Goal: Communication & Community: Share content

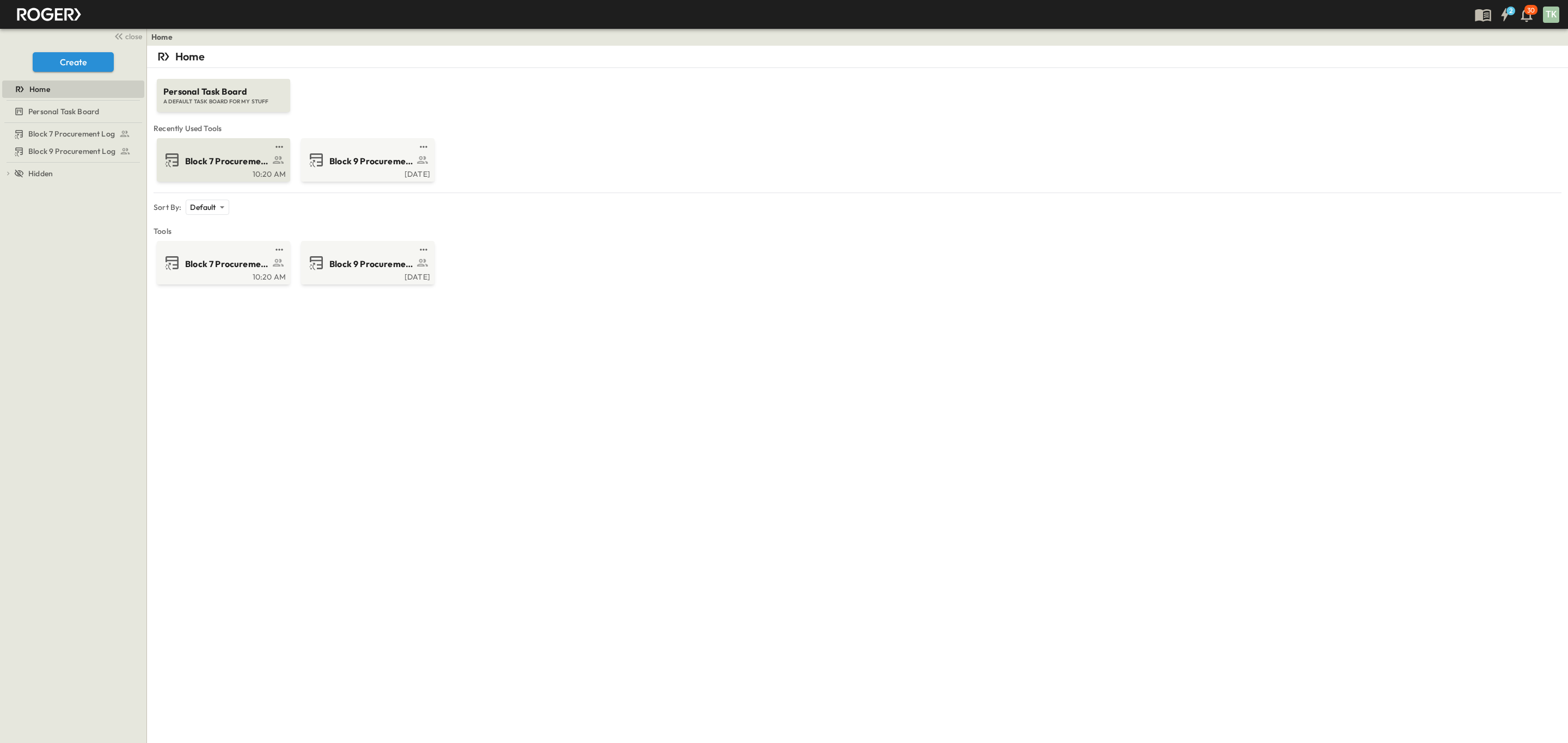
click at [214, 170] on div "10:20 AM" at bounding box center [222, 173] width 127 height 9
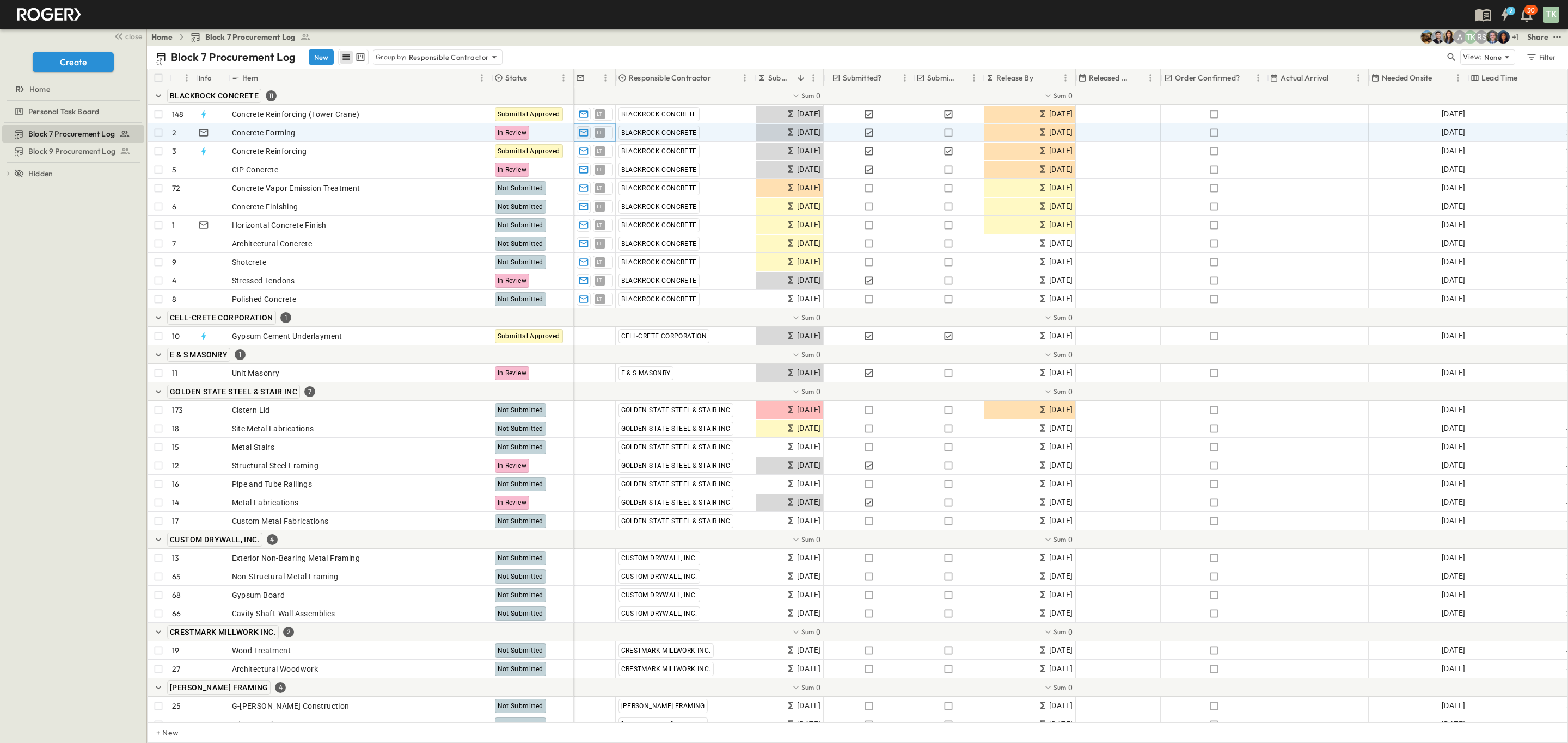
click at [585, 134] on icon "button" at bounding box center [584, 133] width 11 height 11
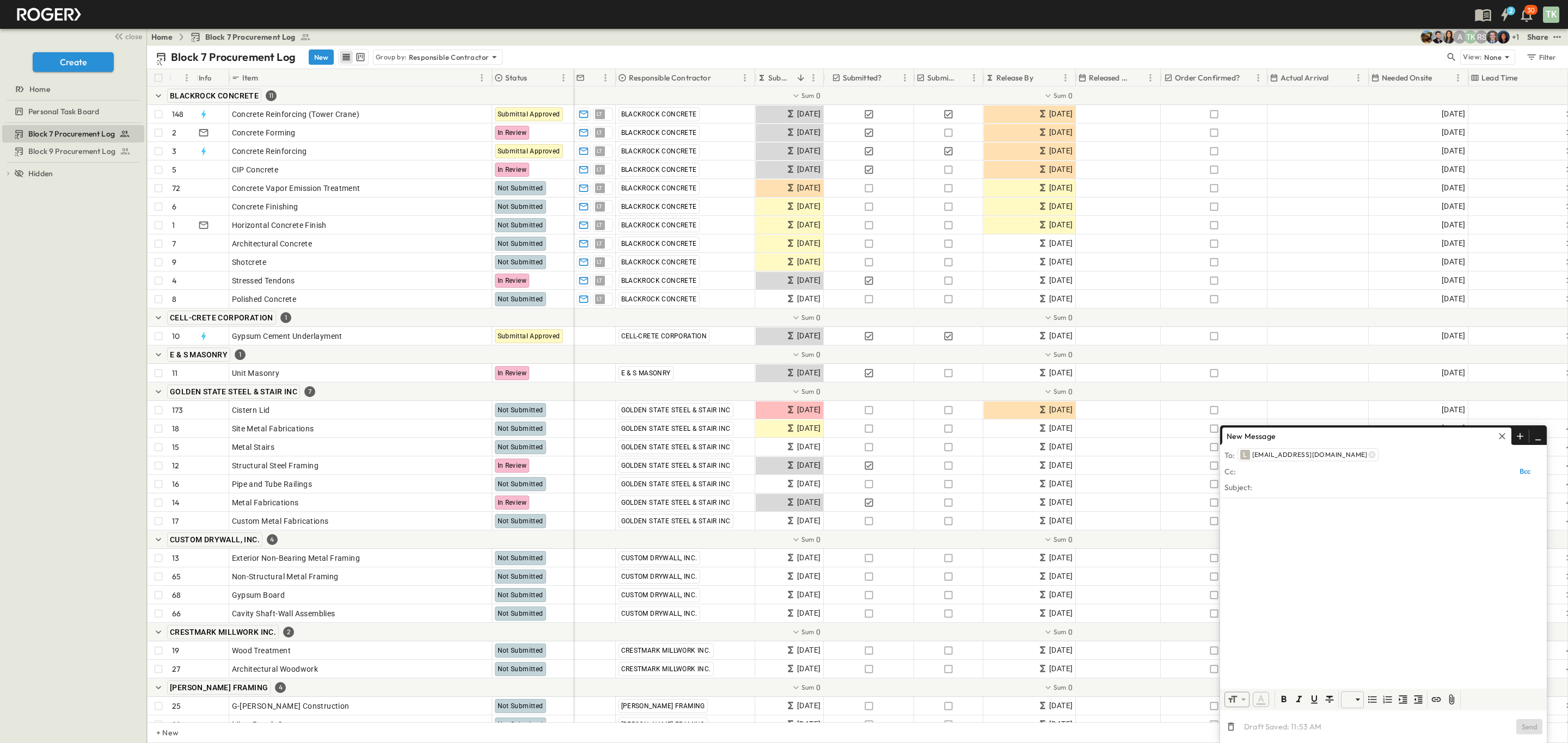
click at [1282, 557] on div at bounding box center [1383, 591] width 327 height 186
click at [1261, 487] on input "text" at bounding box center [1398, 487] width 288 height 16
click at [1268, 533] on div at bounding box center [1383, 591] width 327 height 186
click at [1534, 439] on icon "button" at bounding box center [1538, 436] width 11 height 11
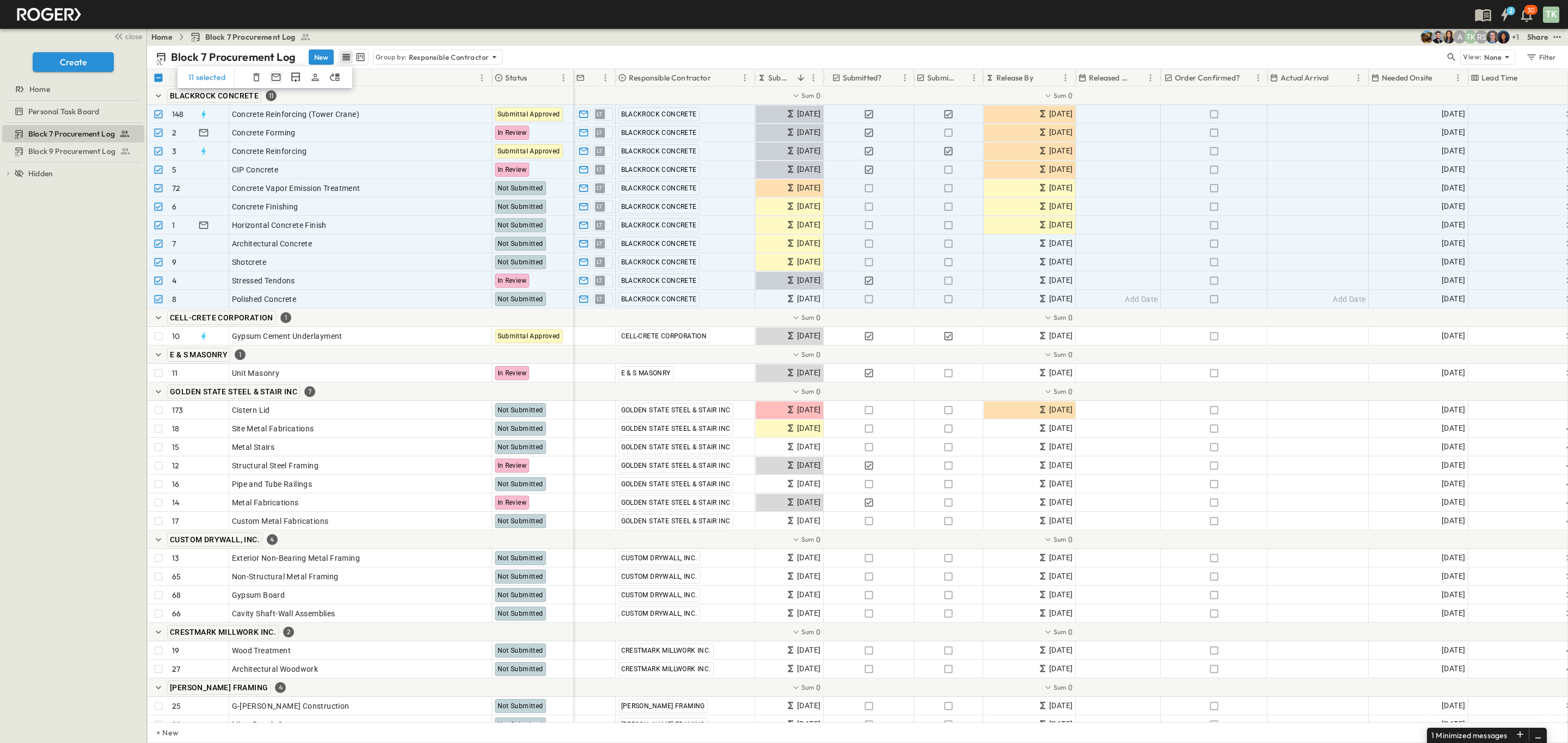
click at [275, 77] on icon "button" at bounding box center [276, 77] width 9 height 7
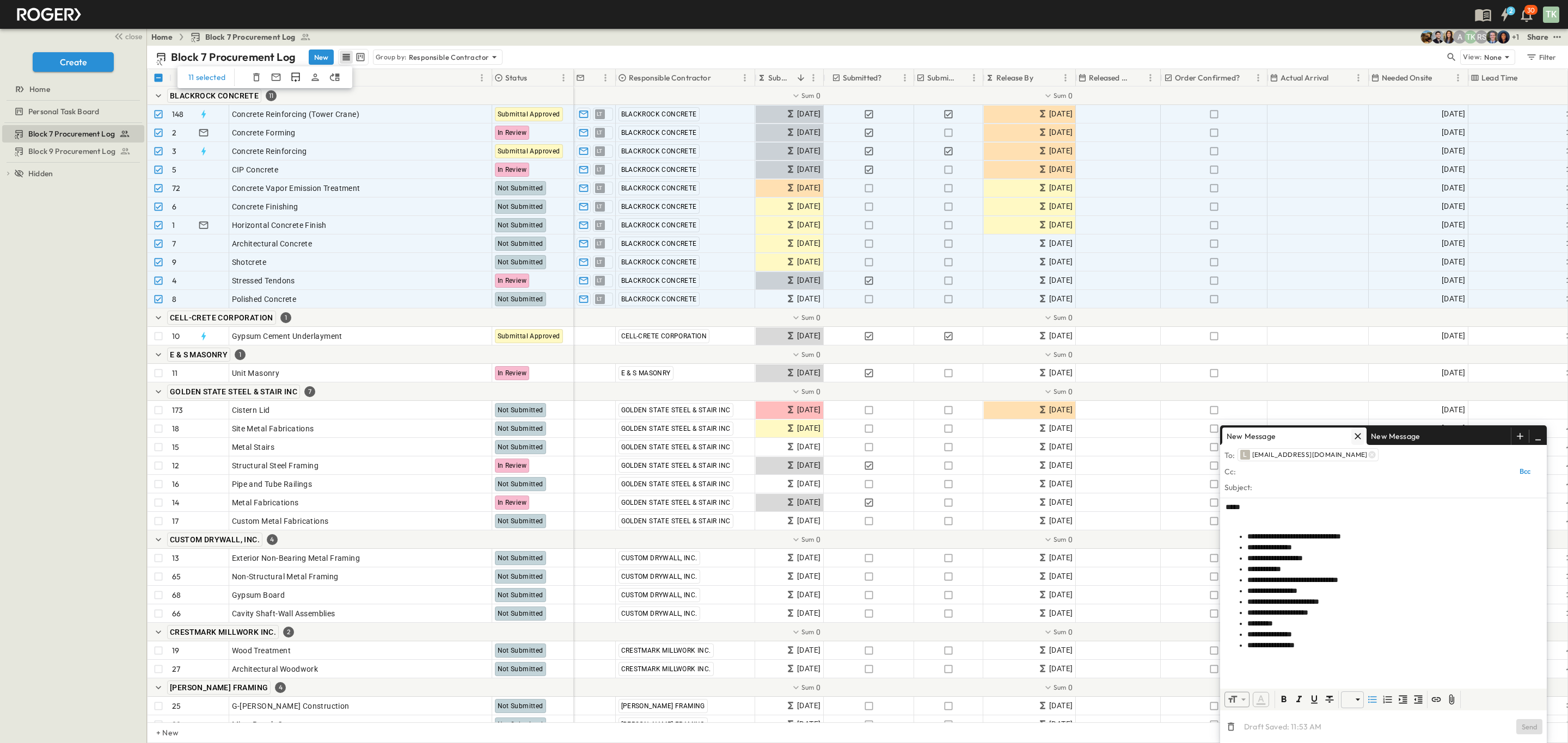
click at [1357, 432] on icon "button" at bounding box center [1357, 436] width 11 height 11
click at [1503, 438] on icon "button" at bounding box center [1502, 436] width 11 height 11
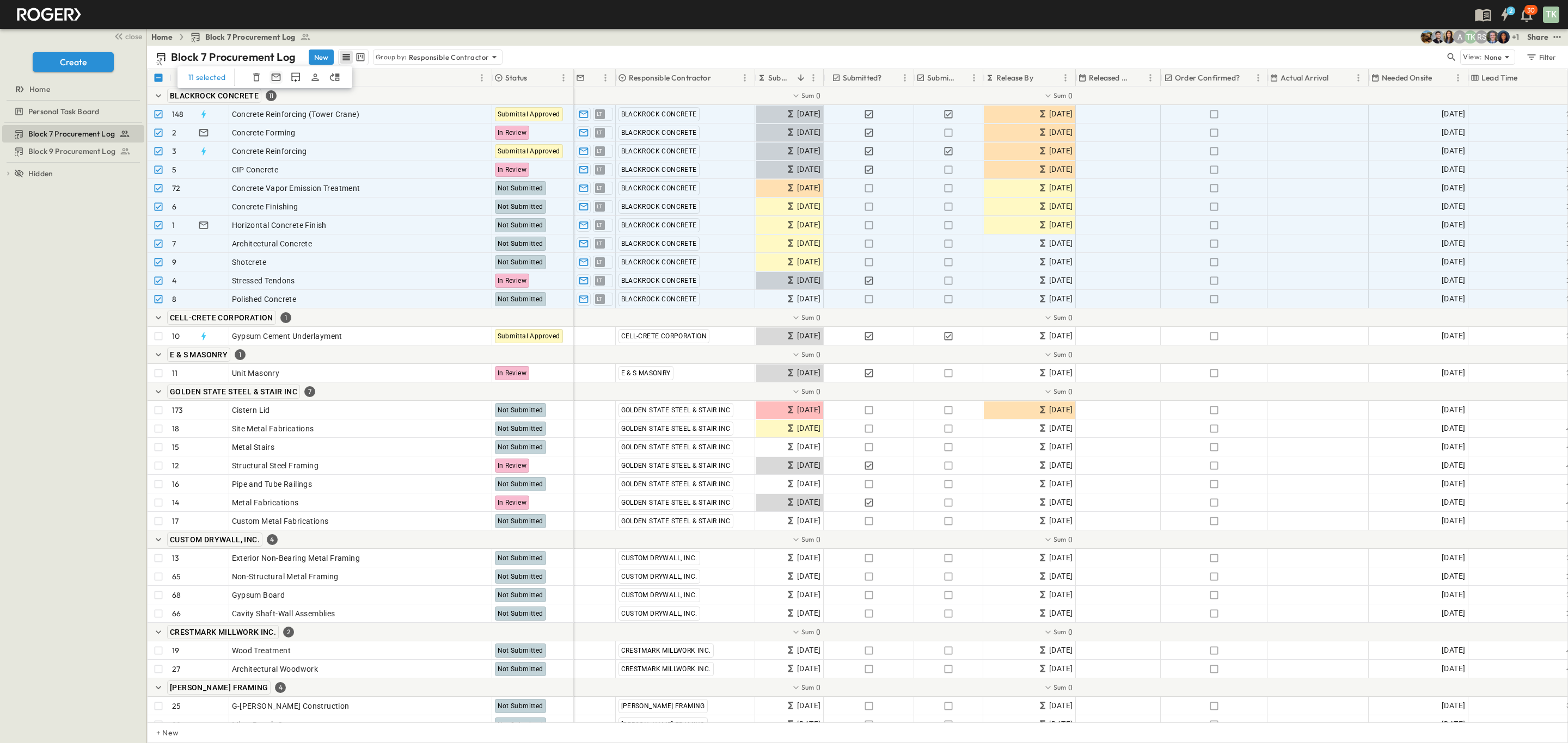
click at [279, 79] on icon "button" at bounding box center [276, 77] width 9 height 7
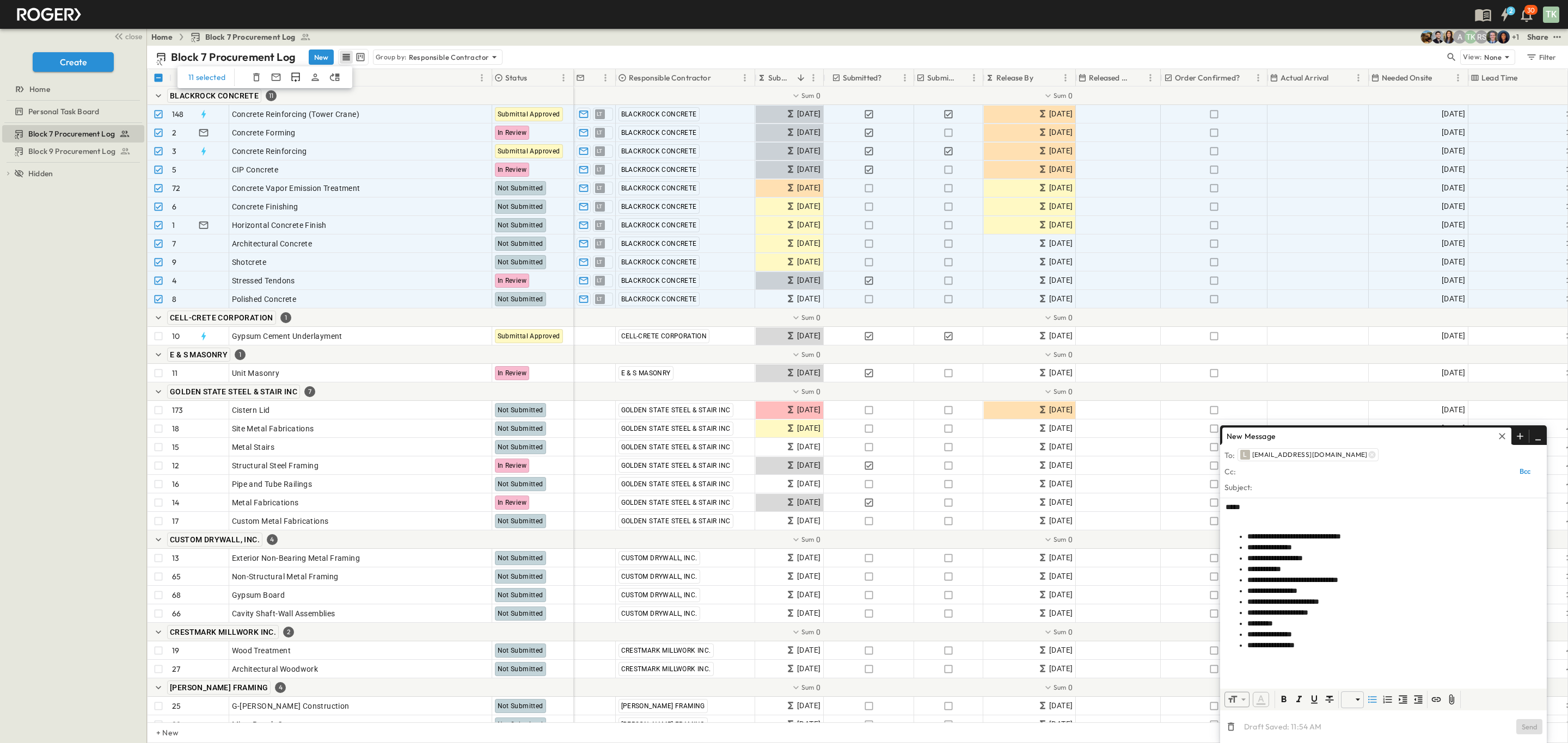
click at [1283, 467] on input "text" at bounding box center [1373, 472] width 269 height 16
type input "***"
click at [1301, 500] on li "RV [PERSON_NAME], [EMAIL_ADDRESS][PERSON_NAME][DOMAIN_NAME]" at bounding box center [1374, 508] width 272 height 17
click at [1367, 454] on icon at bounding box center [1371, 455] width 9 height 9
drag, startPoint x: 1305, startPoint y: 470, endPoint x: 1271, endPoint y: 451, distance: 38.9
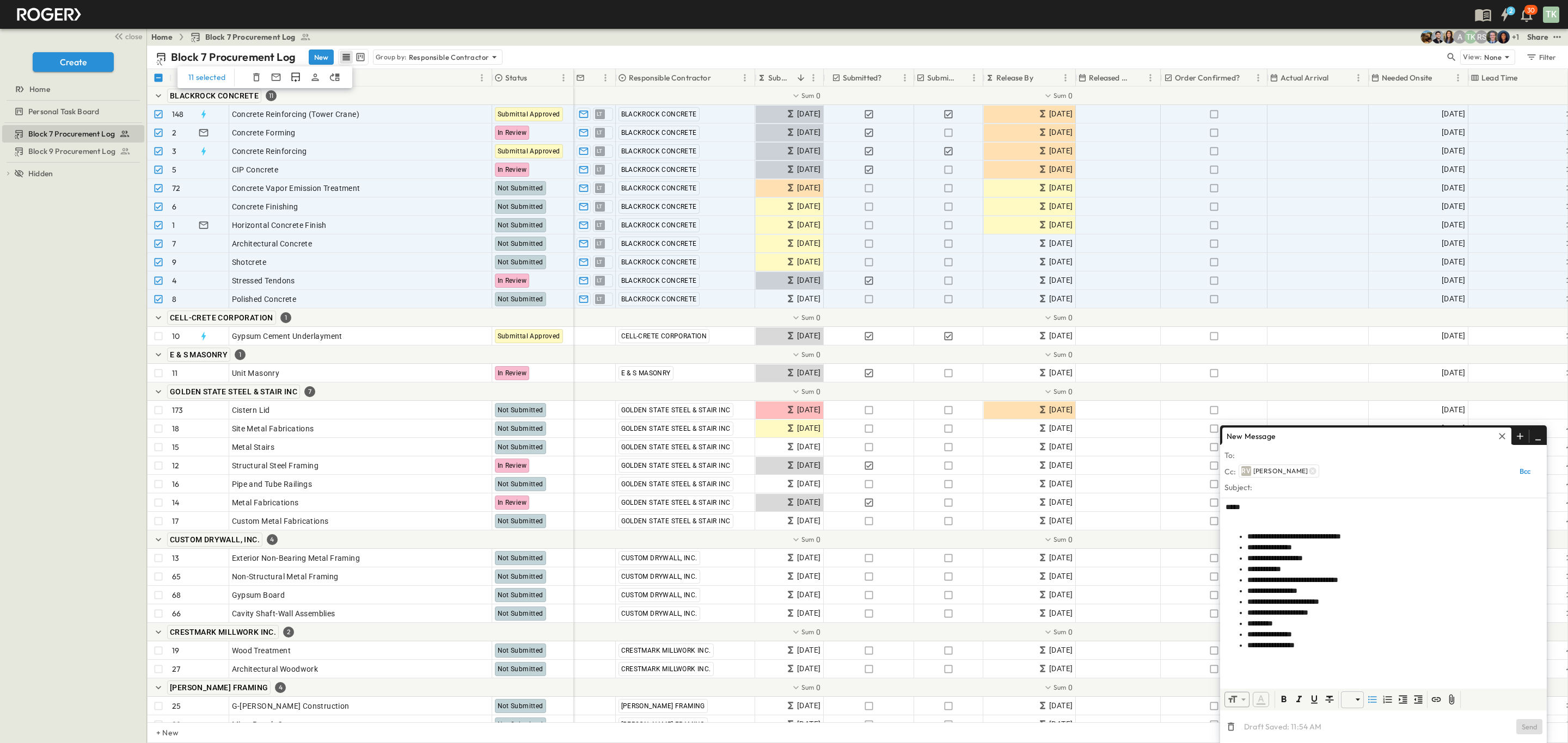
click at [1308, 470] on icon at bounding box center [1312, 470] width 9 height 9
click at [1271, 454] on input "text" at bounding box center [1390, 455] width 305 height 16
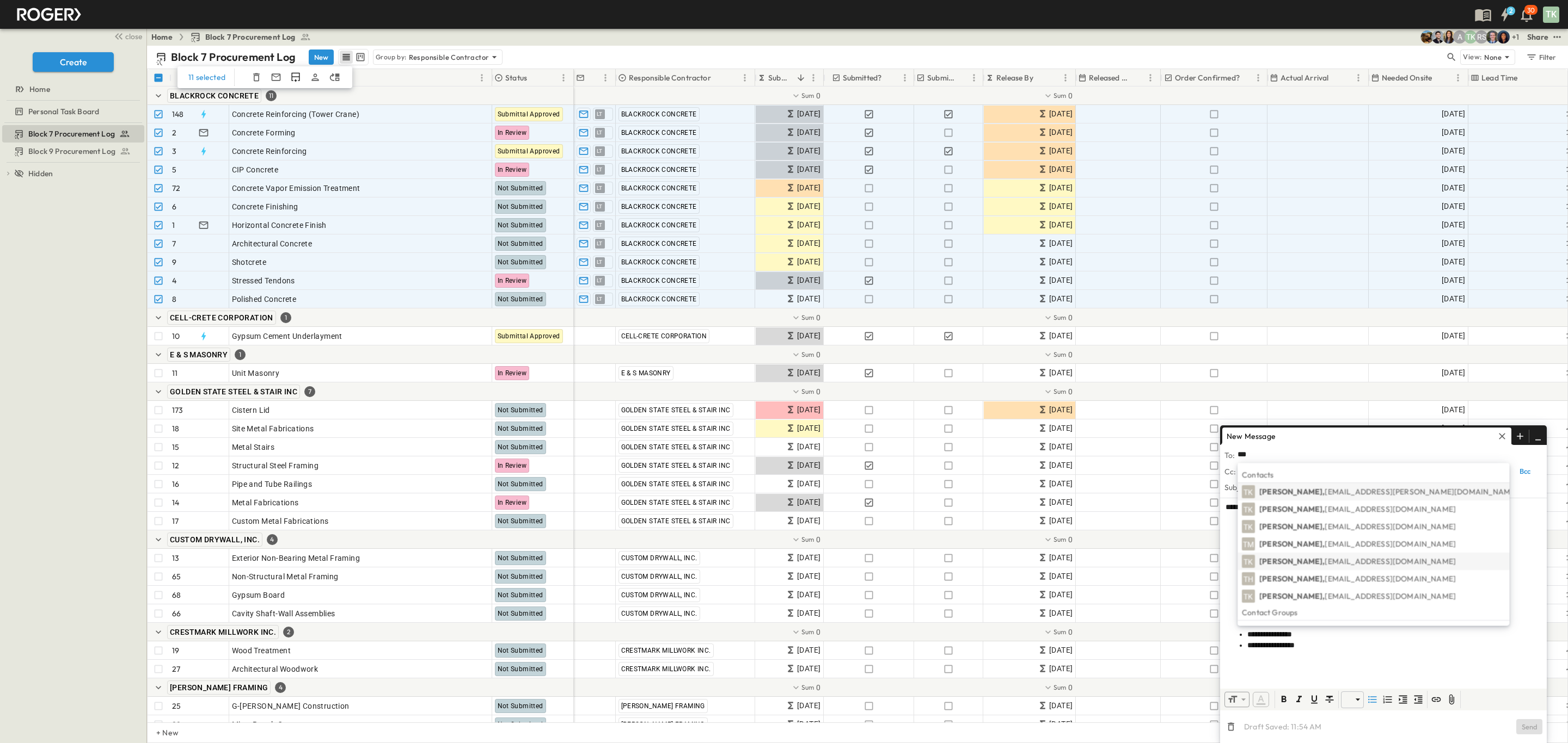
type input "***"
click at [1305, 562] on p "[PERSON_NAME], [PERSON_NAME][EMAIL_ADDRESS][DOMAIN_NAME]" at bounding box center [1357, 562] width 197 height 11
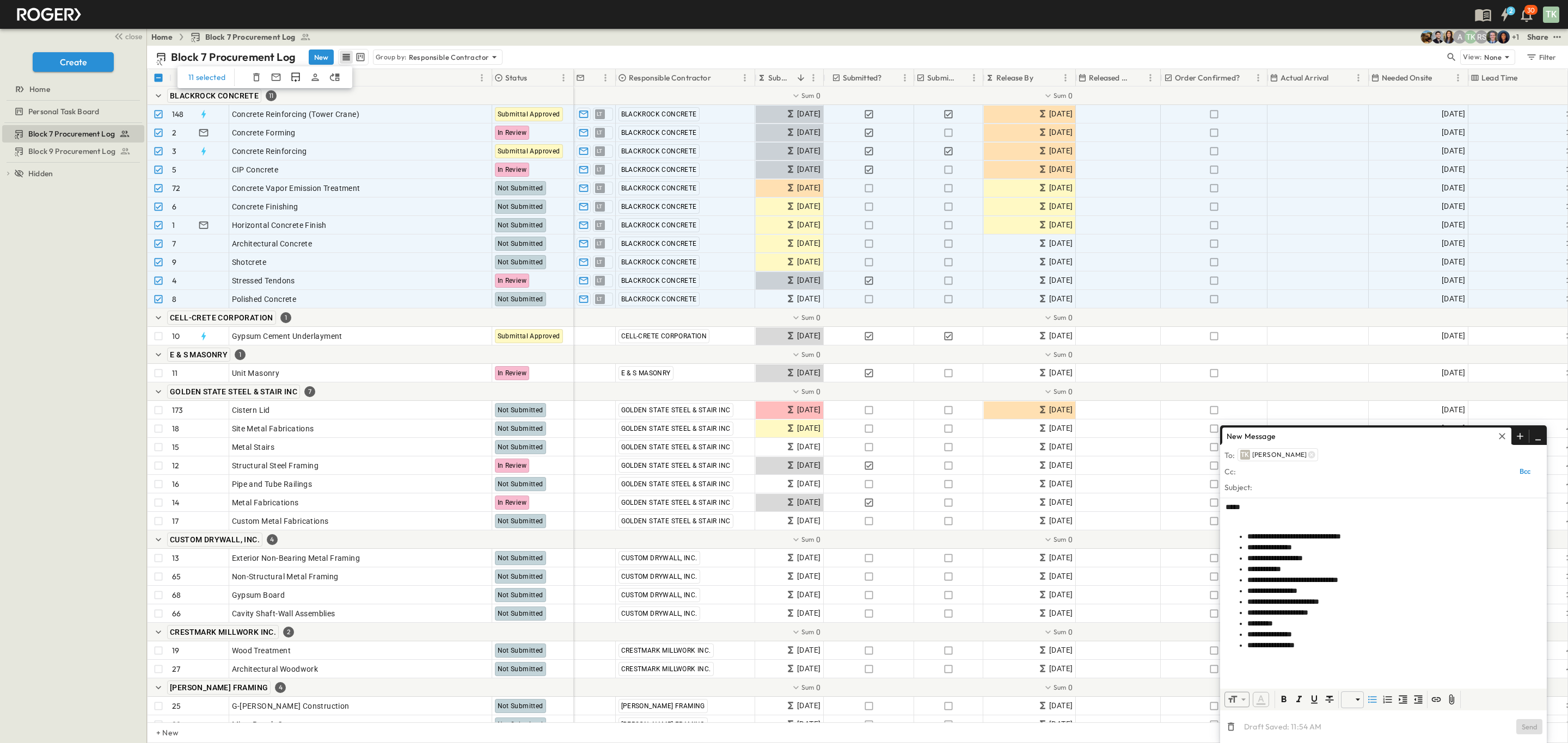
click at [1254, 475] on input "text" at bounding box center [1373, 472] width 269 height 16
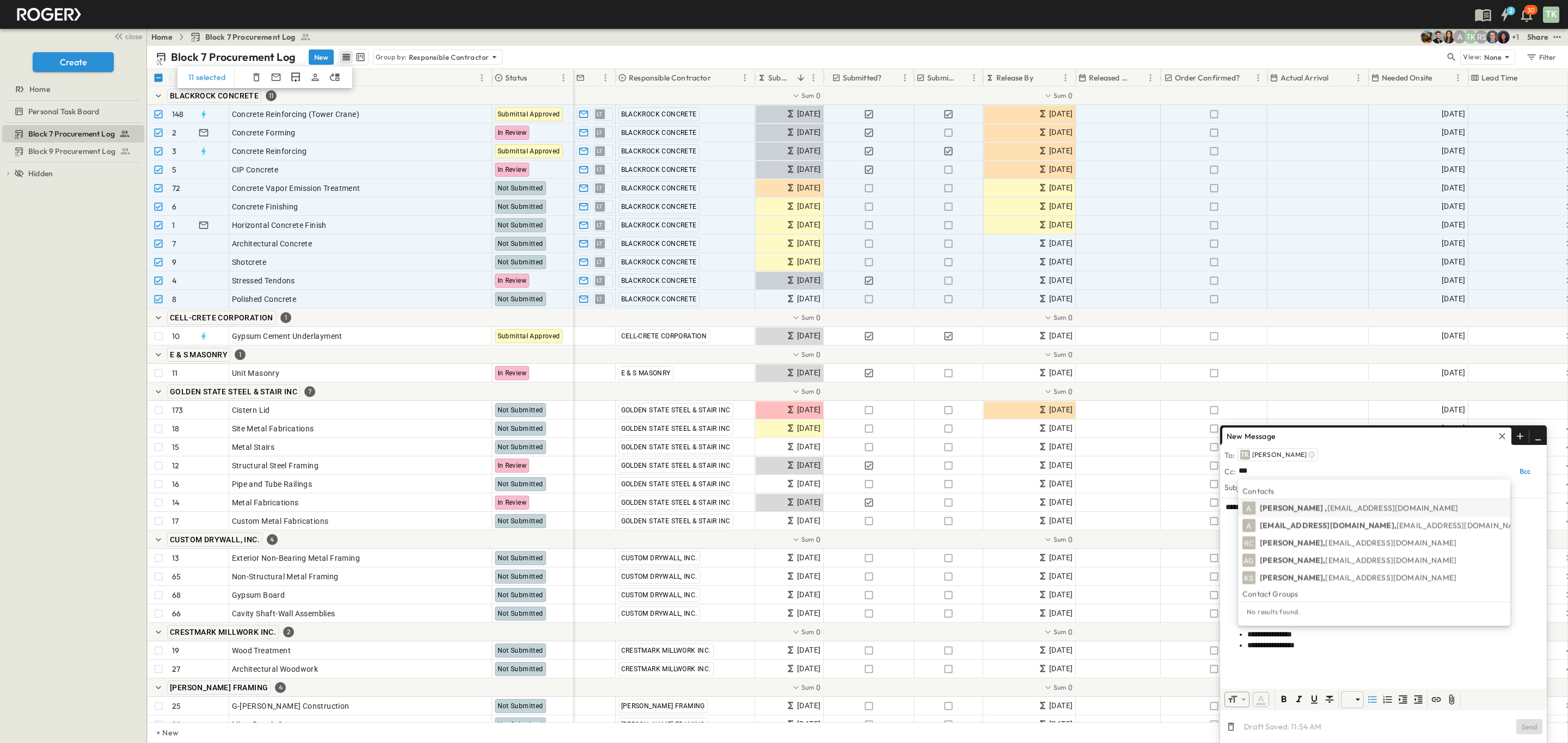
type input "***"
click at [1327, 507] on span "[EMAIL_ADDRESS][DOMAIN_NAME]" at bounding box center [1392, 508] width 131 height 10
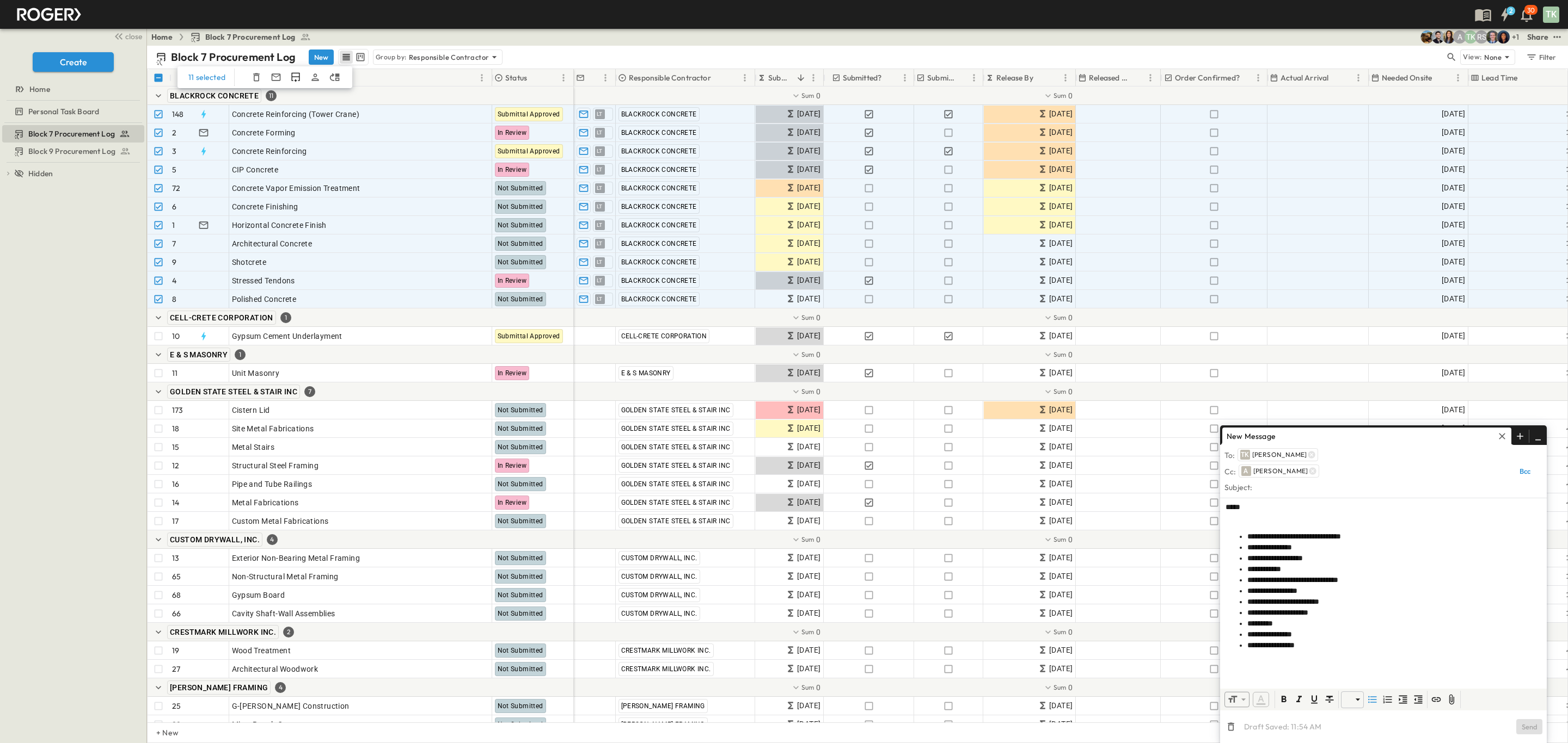
click at [1292, 492] on input "text" at bounding box center [1398, 487] width 288 height 16
type input "**********"
click at [1258, 518] on p at bounding box center [1383, 518] width 316 height 11
click at [1531, 728] on button "Send" at bounding box center [1529, 727] width 26 height 15
